Goal: Use online tool/utility

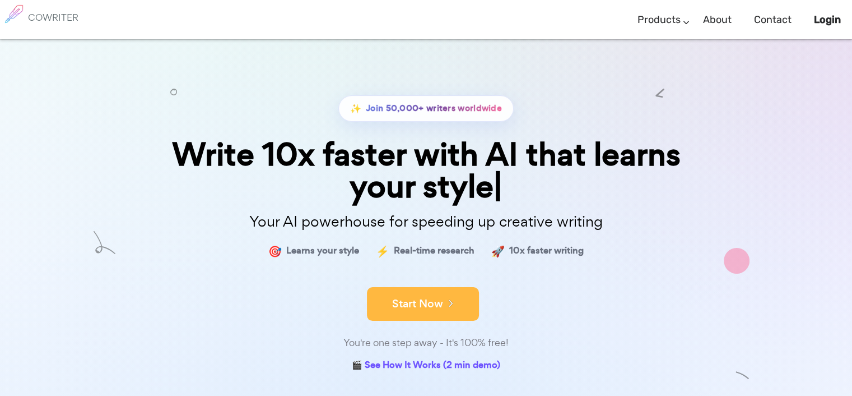
click at [459, 300] on button "Start Now" at bounding box center [423, 304] width 112 height 34
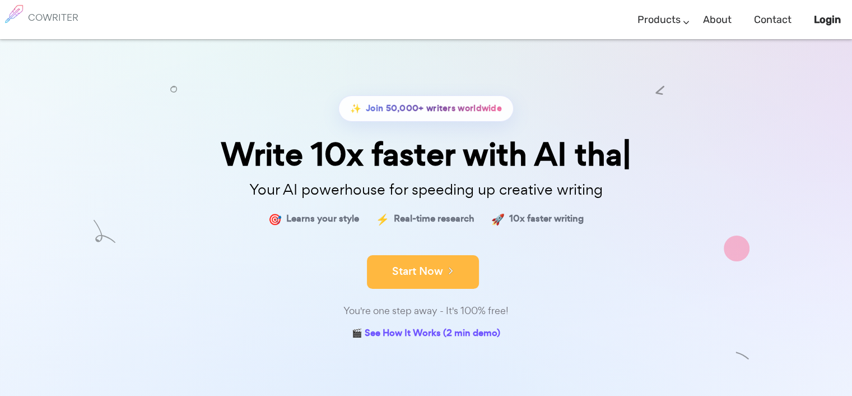
click at [415, 266] on button "Start Now" at bounding box center [423, 272] width 112 height 34
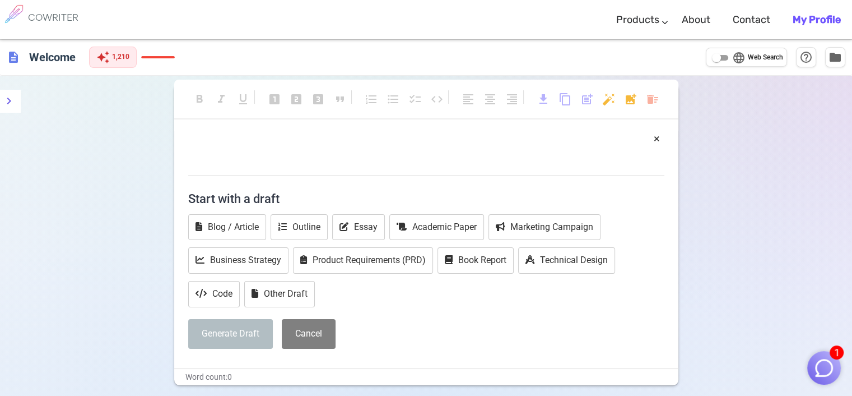
click at [265, 135] on h1 "﻿" at bounding box center [426, 154] width 476 height 46
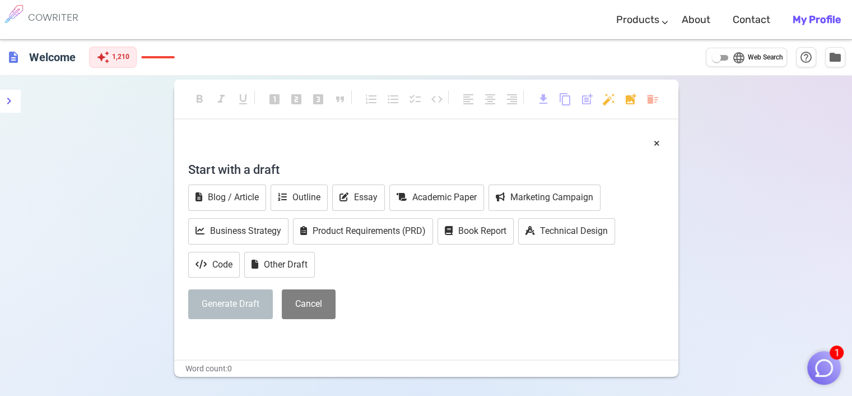
click at [265, 135] on p "﻿" at bounding box center [426, 143] width 476 height 16
click at [276, 152] on div "﻿ × Start with a draft Blog / Article Outline Essay Academic Paper Marketing Ca…" at bounding box center [426, 231] width 476 height 192
click at [251, 143] on p "﻿" at bounding box center [426, 143] width 476 height 16
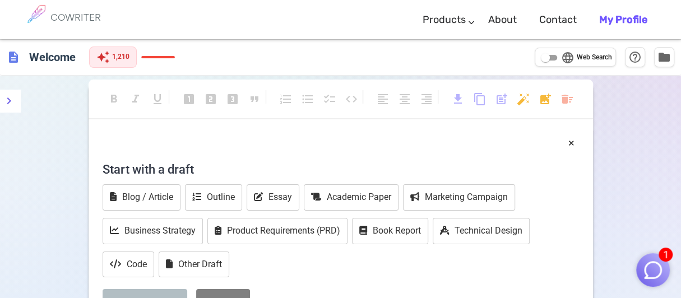
click at [207, 142] on p "﻿" at bounding box center [341, 143] width 476 height 16
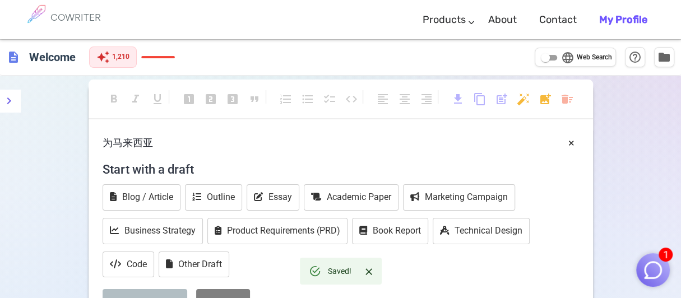
click at [161, 142] on p "为马来西亚" at bounding box center [341, 143] width 476 height 16
click at [158, 142] on p "为马来西亚" at bounding box center [341, 143] width 476 height 16
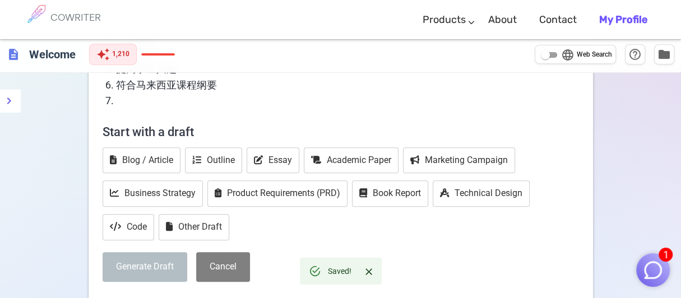
scroll to position [168, 0]
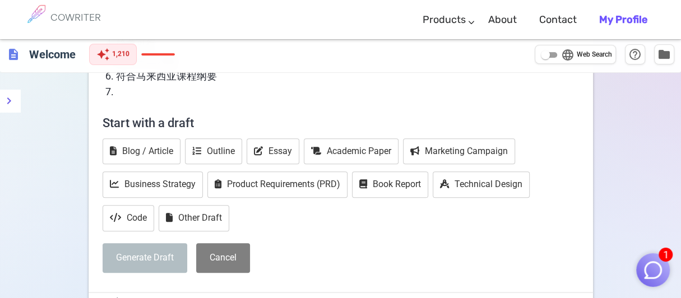
click at [165, 253] on button "Generate Draft" at bounding box center [145, 258] width 85 height 30
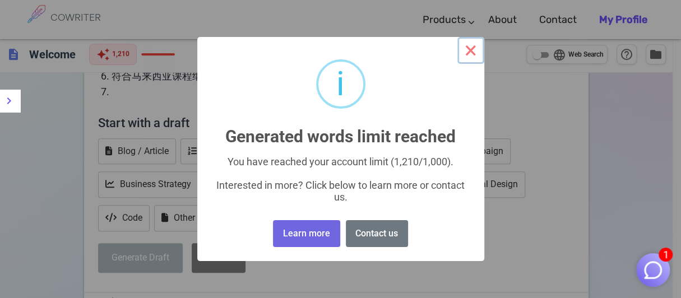
click at [466, 54] on button "×" at bounding box center [470, 50] width 27 height 27
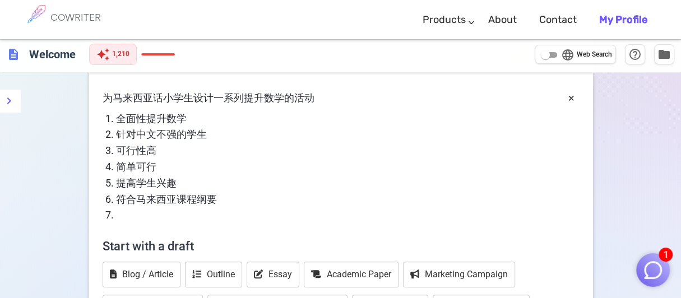
scroll to position [112, 0]
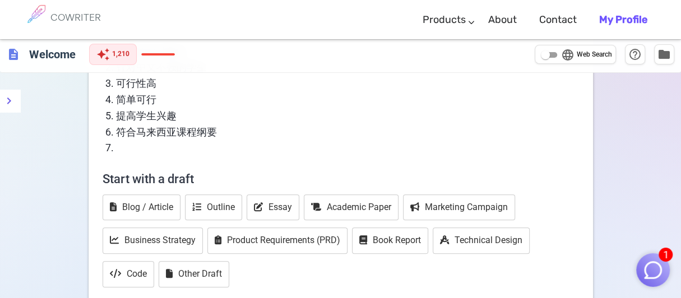
click at [137, 152] on li "﻿" at bounding box center [347, 148] width 463 height 16
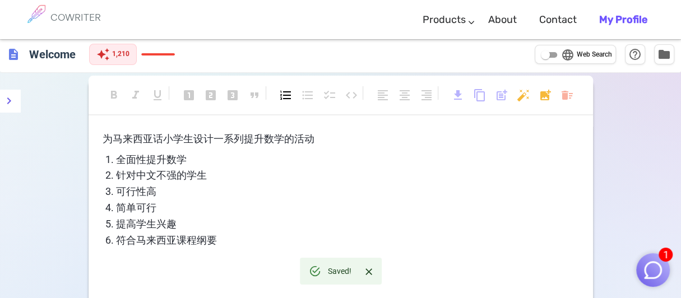
scroll to position [0, 0]
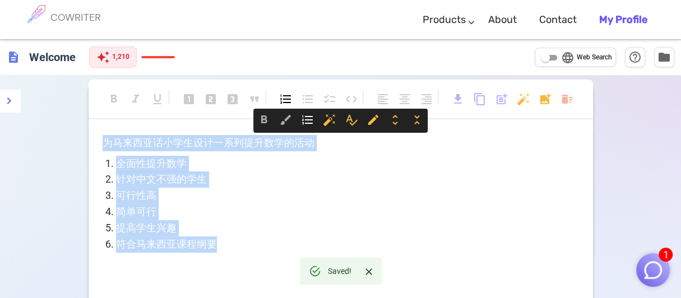
drag, startPoint x: 103, startPoint y: 137, endPoint x: 229, endPoint y: 244, distance: 165.8
click at [229, 244] on div "为马来西亚话小学生设计一系列提升数学的活动 全面性提升数学 针对中文不强的学生 可行性高 简单可行 提高学生兴趣 符合马来西亚课程纲要 ﻿" at bounding box center [341, 204] width 476 height 138
